Goal: Check status

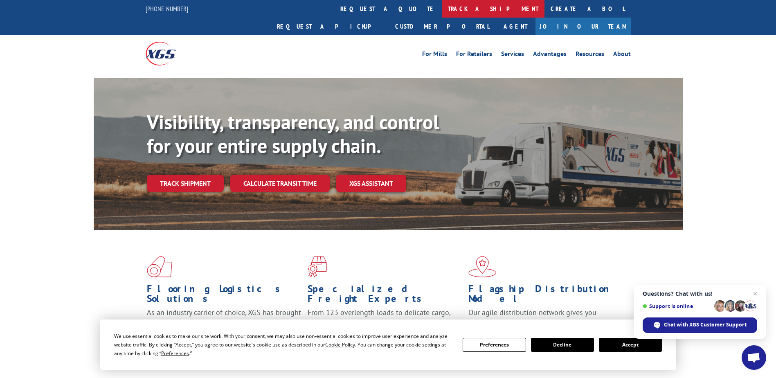
click at [442, 8] on link "track a shipment" at bounding box center [493, 9] width 103 height 18
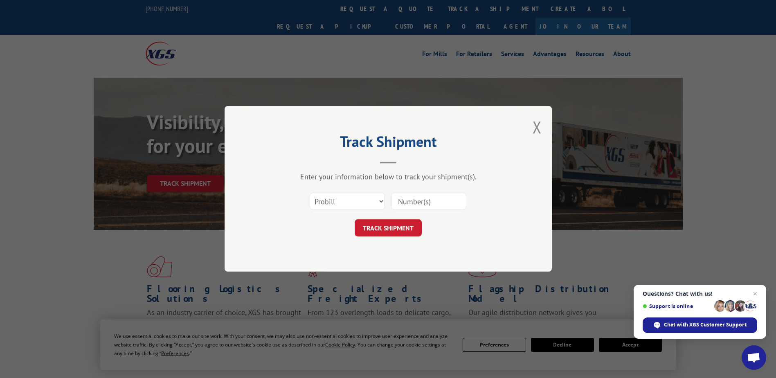
click at [416, 205] on input at bounding box center [428, 201] width 75 height 17
paste input "17235535"
type input "17235535"
click at [378, 221] on button "TRACK SHIPMENT" at bounding box center [388, 228] width 67 height 17
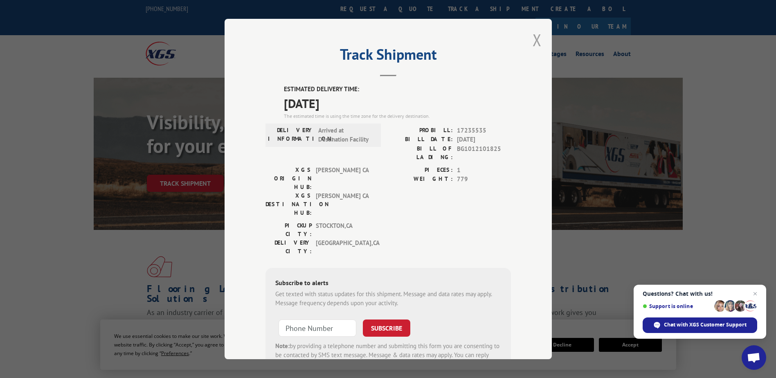
click at [536, 43] on button "Close modal" at bounding box center [537, 40] width 9 height 22
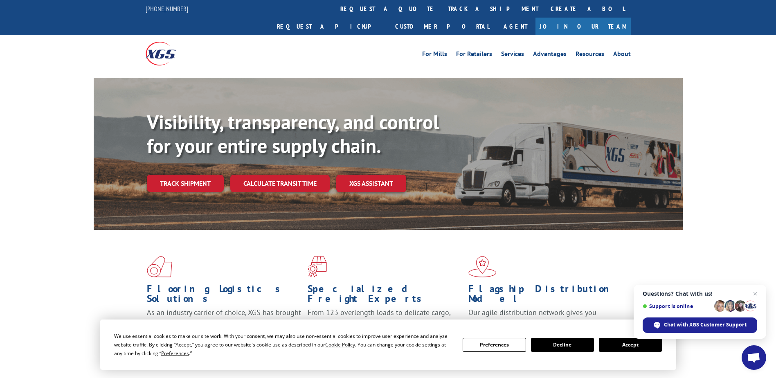
click at [34, 275] on div "Flooring Logistics Solutions As an industry carrier of choice, XGS has brought …" at bounding box center [388, 312] width 776 height 164
click at [619, 348] on button "Accept" at bounding box center [630, 345] width 63 height 14
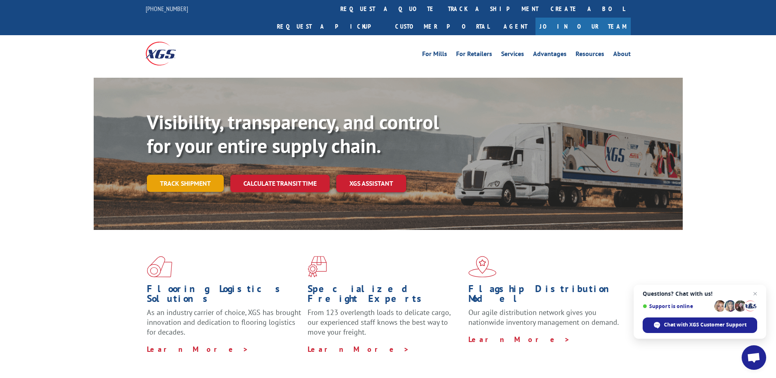
click at [198, 175] on link "Track shipment" at bounding box center [185, 183] width 77 height 17
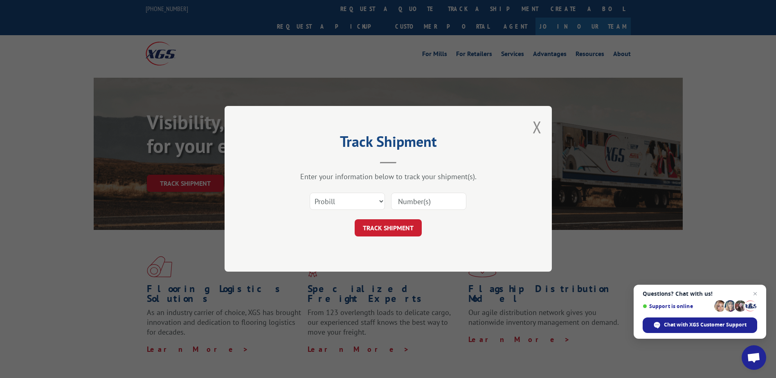
click at [407, 204] on input at bounding box center [428, 201] width 75 height 17
paste input "17235535"
type input "17235535"
click at [400, 222] on button "TRACK SHIPMENT" at bounding box center [388, 228] width 67 height 17
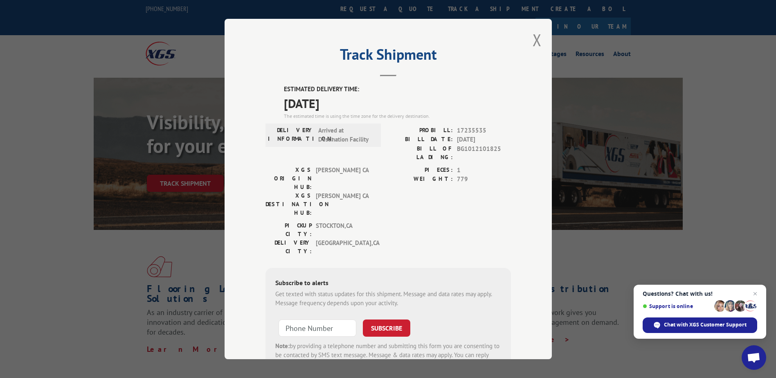
click at [438, 145] on label "BILL OF LADING:" at bounding box center [420, 152] width 65 height 17
drag, startPoint x: 438, startPoint y: 145, endPoint x: 489, endPoint y: 142, distance: 51.7
click at [489, 142] on span "[DATE]" at bounding box center [484, 139] width 54 height 9
drag, startPoint x: 484, startPoint y: 132, endPoint x: 426, endPoint y: 130, distance: 57.7
click at [426, 130] on div "PROBILL: 17235535" at bounding box center [449, 130] width 123 height 9
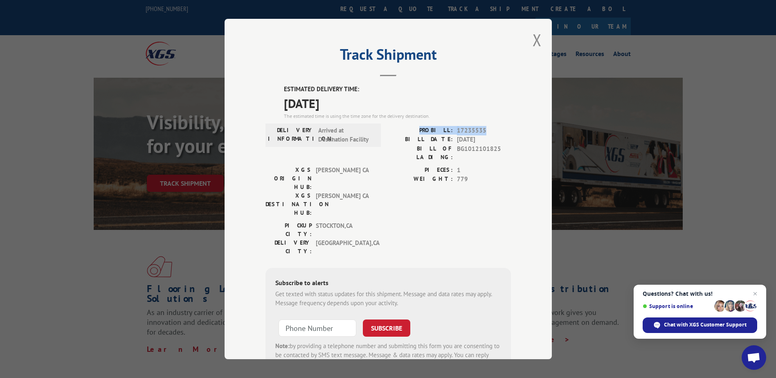
copy div "PROBILL: 17235535"
click at [732, 319] on div "Chat with XGS Customer Support" at bounding box center [700, 325] width 115 height 16
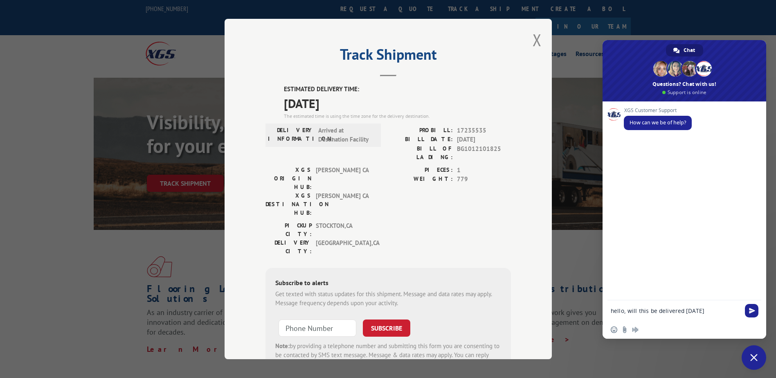
paste textarea "PROBILL: 17235535"
type textarea "hello, will this be delivered [DATE] PROBILL: 17235535?"
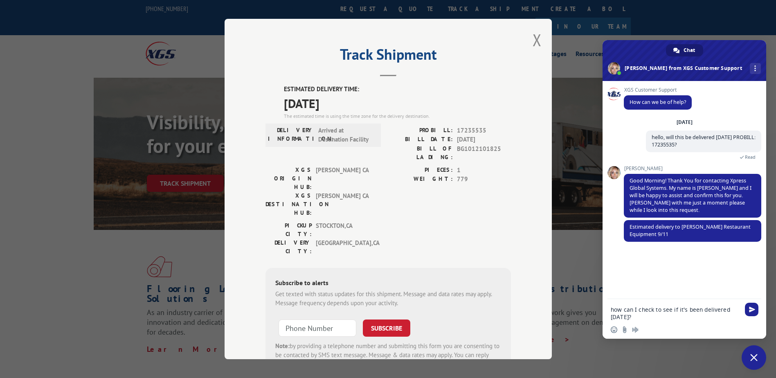
click at [649, 318] on textarea "how can I check to see if it's been delivered [DATE]?" at bounding box center [675, 313] width 129 height 15
type textarea "how can I check to see if it's been delivered [DATE]?"
click at [751, 312] on span "Send" at bounding box center [752, 309] width 6 height 6
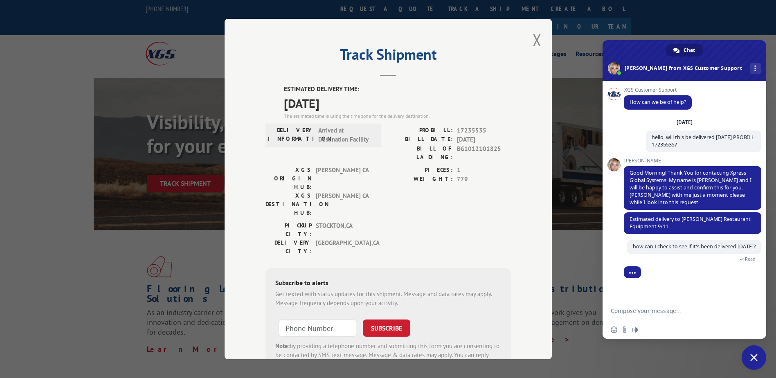
click at [637, 309] on textarea "Compose your message..." at bounding box center [675, 310] width 129 height 7
type textarea "what's the phone number for"
drag, startPoint x: 708, startPoint y: 313, endPoint x: 496, endPoint y: 297, distance: 212.5
click at [392, 175] on label "WEIGHT:" at bounding box center [420, 179] width 65 height 9
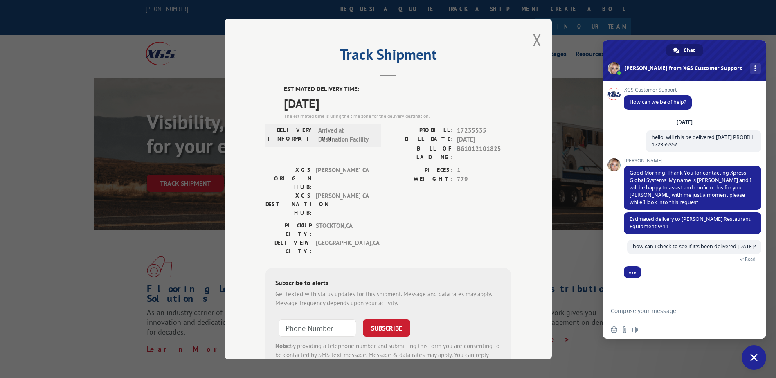
drag, startPoint x: 770, startPoint y: 351, endPoint x: 758, endPoint y: 356, distance: 13.4
click at [770, 351] on div "Track Shipment ESTIMATED DELIVERY TIME: [DATE] The estimated time is using the …" at bounding box center [388, 189] width 776 height 378
click at [753, 355] on span "Close chat" at bounding box center [753, 357] width 7 height 7
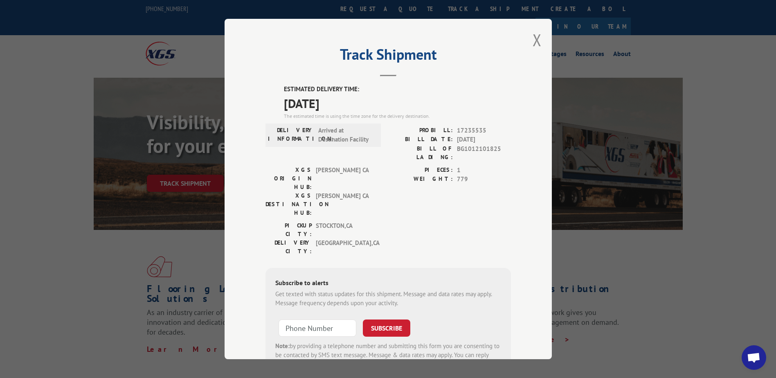
click at [756, 352] on span "Open chat" at bounding box center [754, 357] width 25 height 25
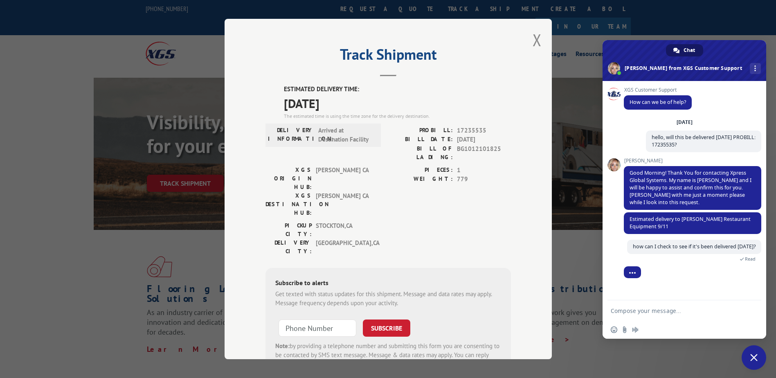
click at [684, 51] on span "Chat" at bounding box center [689, 50] width 11 height 12
click at [754, 70] on span "More channels" at bounding box center [755, 68] width 2 height 6
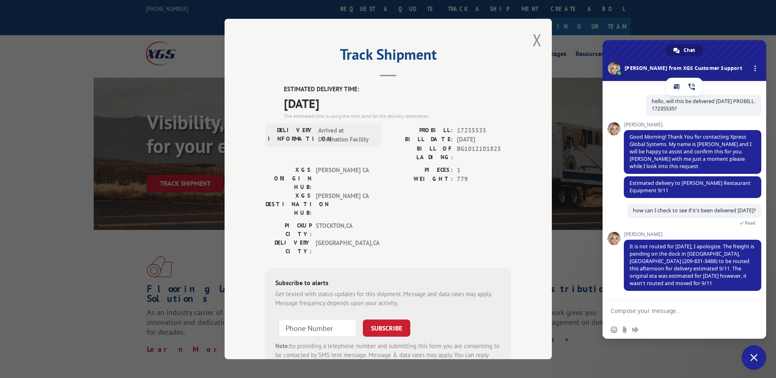
click at [528, 148] on div "Track Shipment ESTIMATED DELIVERY TIME: [DATE] The estimated time is using the …" at bounding box center [388, 189] width 327 height 340
click at [507, 105] on span "[DATE]" at bounding box center [397, 103] width 227 height 18
click at [750, 361] on span "Close chat" at bounding box center [754, 357] width 25 height 25
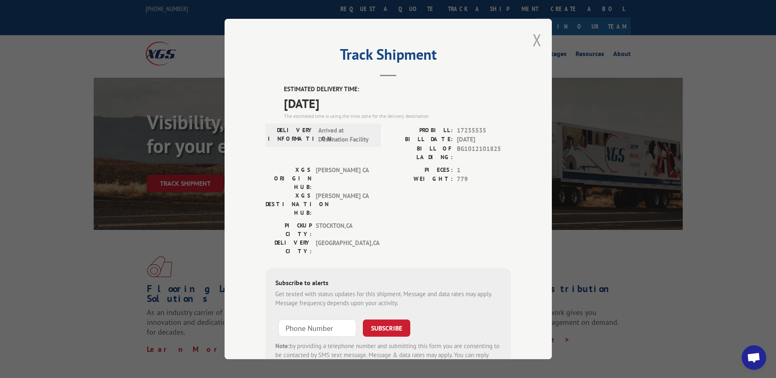
click at [533, 38] on button "Close modal" at bounding box center [537, 40] width 9 height 22
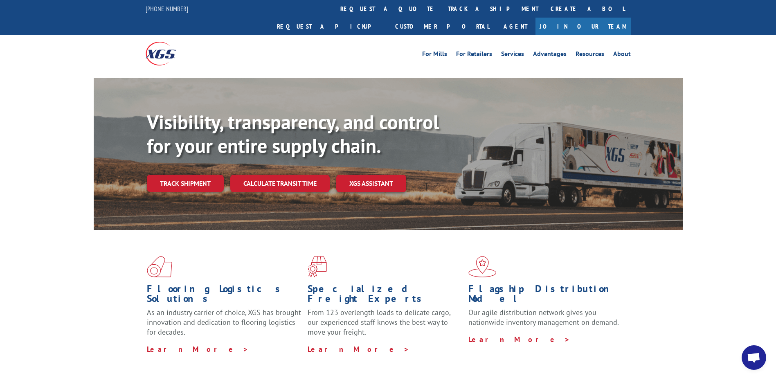
click at [758, 359] on span "Open chat" at bounding box center [754, 358] width 14 height 11
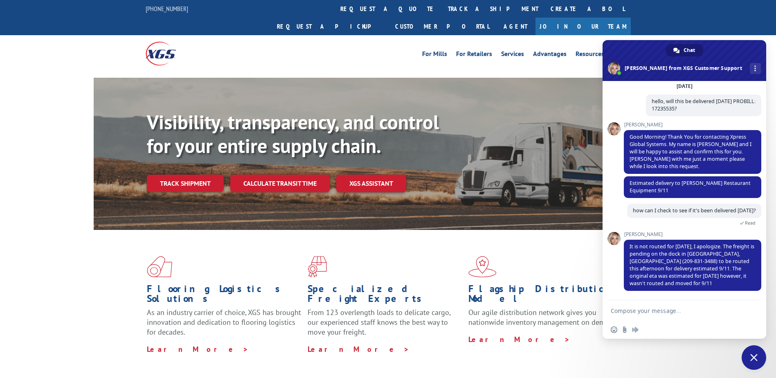
click at [758, 359] on span "Close chat" at bounding box center [754, 357] width 25 height 25
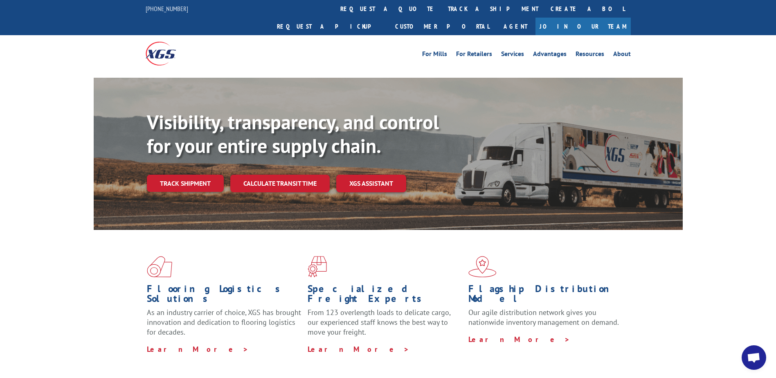
click at [759, 359] on span "Open chat" at bounding box center [754, 358] width 14 height 11
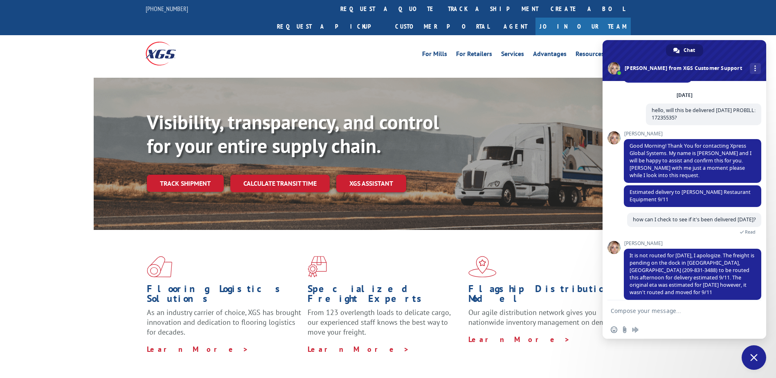
scroll to position [0, 0]
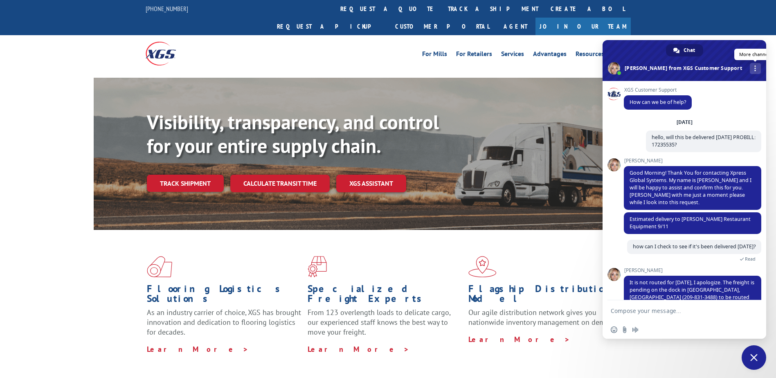
click at [750, 69] on div "More channels" at bounding box center [755, 68] width 11 height 11
click at [748, 35] on div "For Mills For Retailers Services Advantages Resources About For Mills For Retai…" at bounding box center [388, 53] width 776 height 36
click at [352, 48] on div "For Mills For Retailers Services Advantages Resources About For Mills For Retai…" at bounding box center [388, 53] width 485 height 36
click at [341, 45] on div "For Mills For Retailers Services Advantages Resources About For Mills For Retai…" at bounding box center [388, 53] width 485 height 36
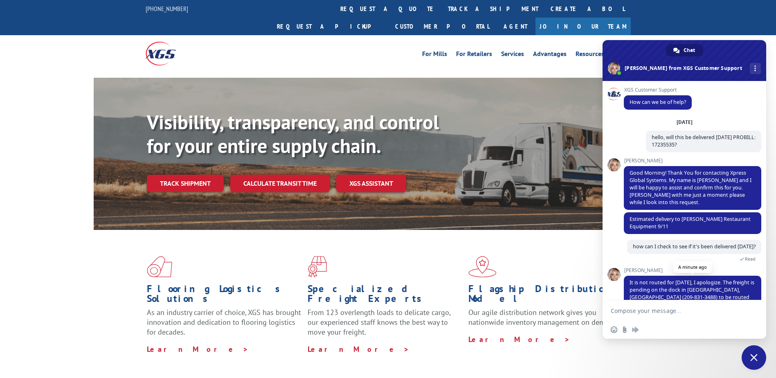
scroll to position [43, 0]
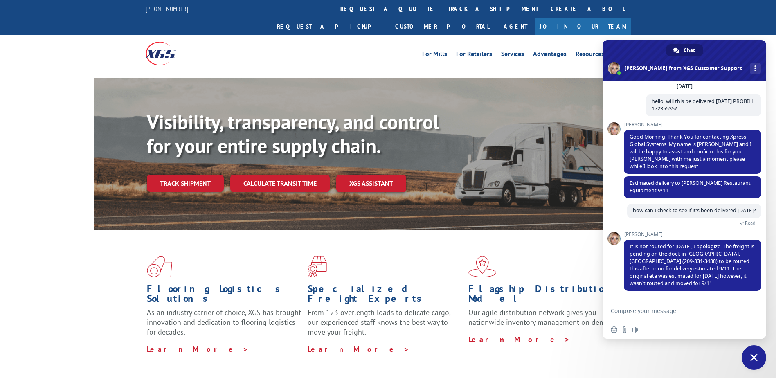
click at [761, 354] on span "Close chat" at bounding box center [754, 357] width 25 height 25
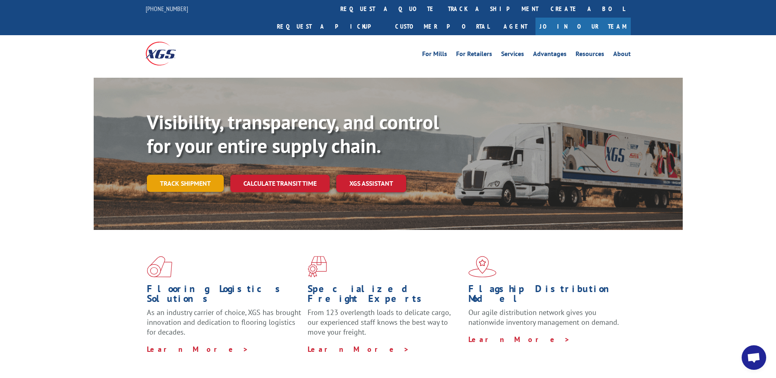
click at [188, 175] on link "Track shipment" at bounding box center [185, 183] width 77 height 17
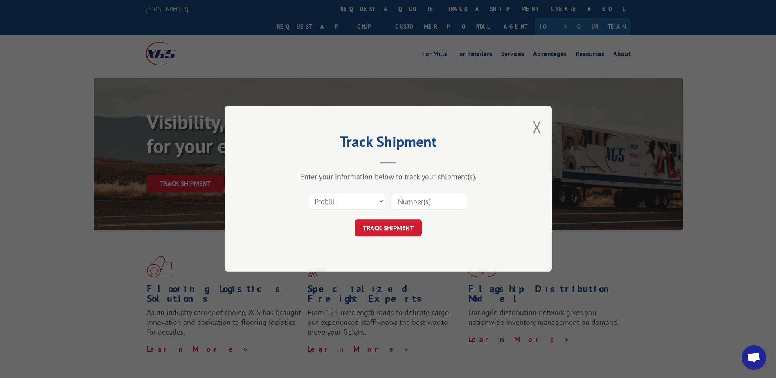
click at [432, 200] on input at bounding box center [428, 201] width 75 height 17
paste input "PROBILL: 17235535"
type input "PROBILL: 17235535"
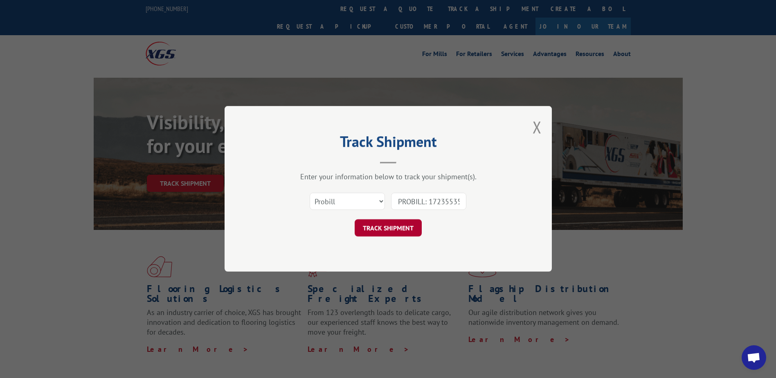
click at [389, 226] on button "TRACK SHIPMENT" at bounding box center [388, 228] width 67 height 17
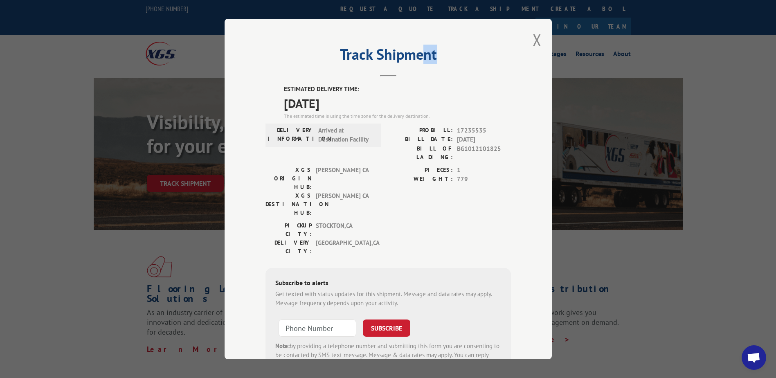
drag, startPoint x: 448, startPoint y: 27, endPoint x: 417, endPoint y: 28, distance: 31.1
click at [417, 28] on div "Track Shipment ESTIMATED DELIVERY TIME: [DATE] The estimated time is using the …" at bounding box center [388, 189] width 327 height 340
drag, startPoint x: 417, startPoint y: 28, endPoint x: 341, endPoint y: 20, distance: 76.9
click at [341, 20] on div "Track Shipment ESTIMATED DELIVERY TIME: [DATE] The estimated time is using the …" at bounding box center [388, 189] width 327 height 340
click at [537, 40] on button "Close modal" at bounding box center [537, 40] width 9 height 22
